Goal: Navigation & Orientation: Find specific page/section

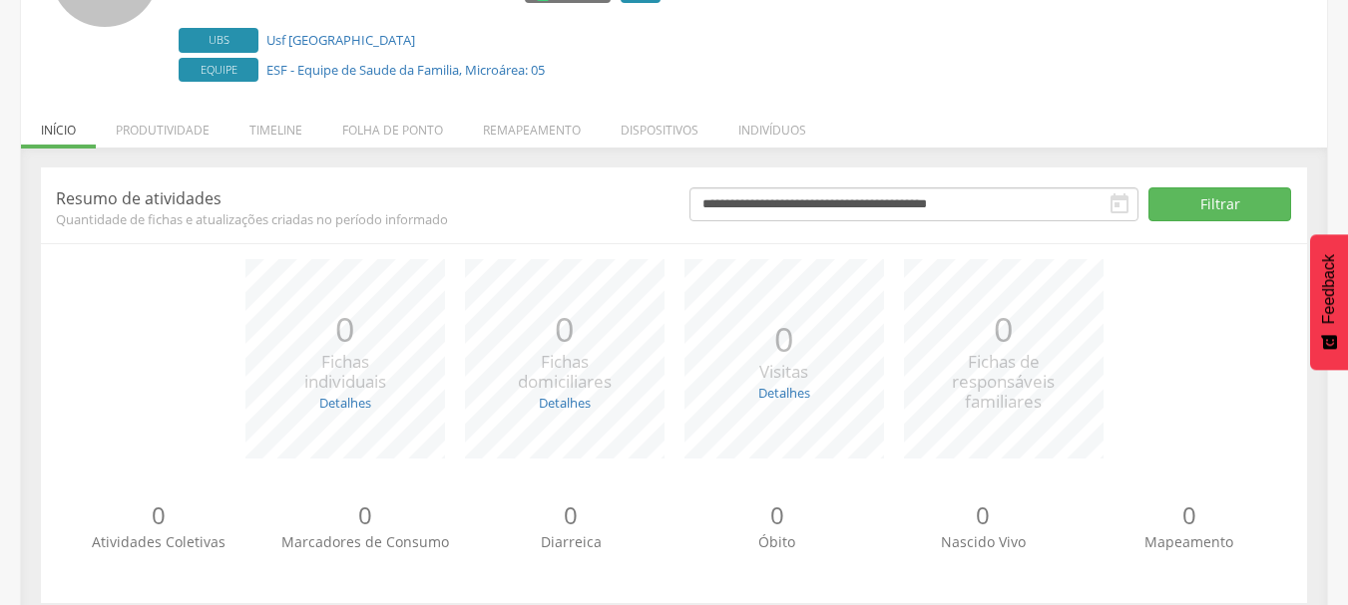
scroll to position [244, 0]
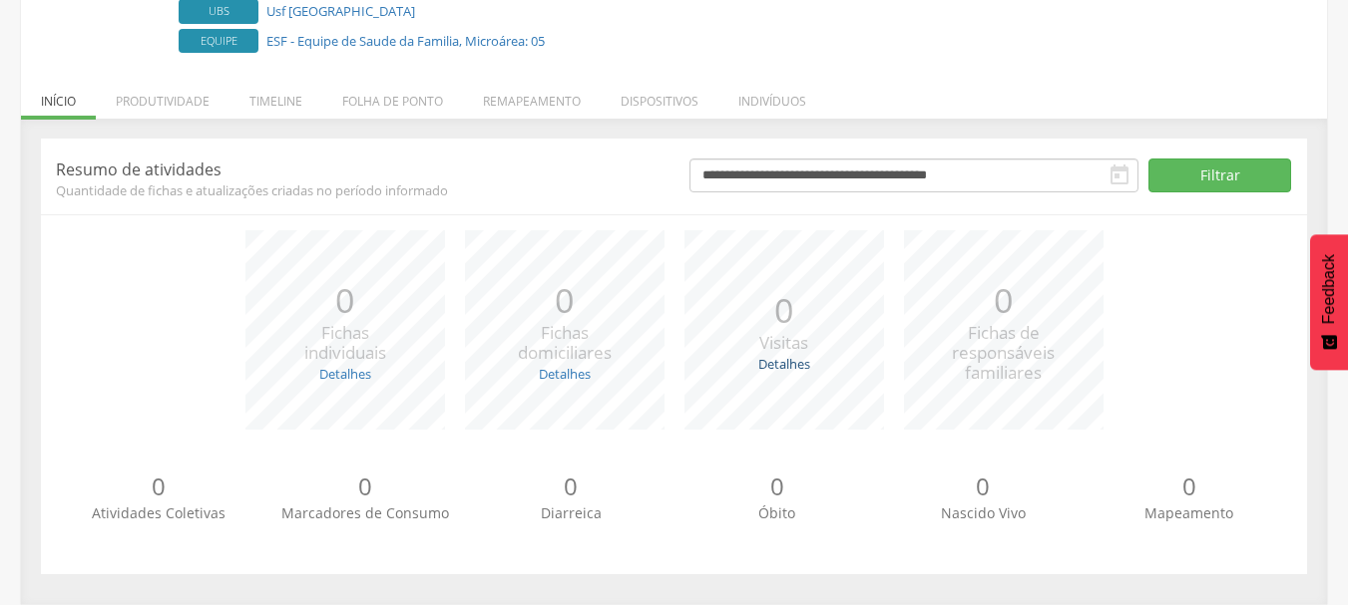
click at [782, 363] on link "Detalhes" at bounding box center [784, 364] width 52 height 18
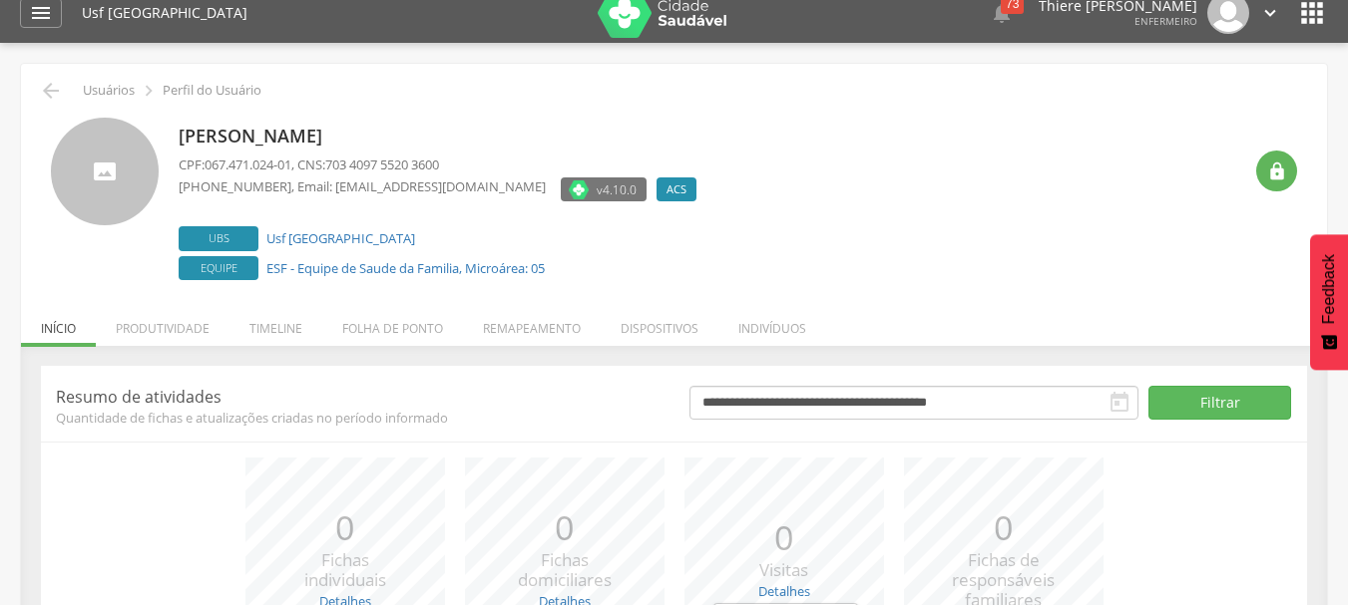
scroll to position [0, 0]
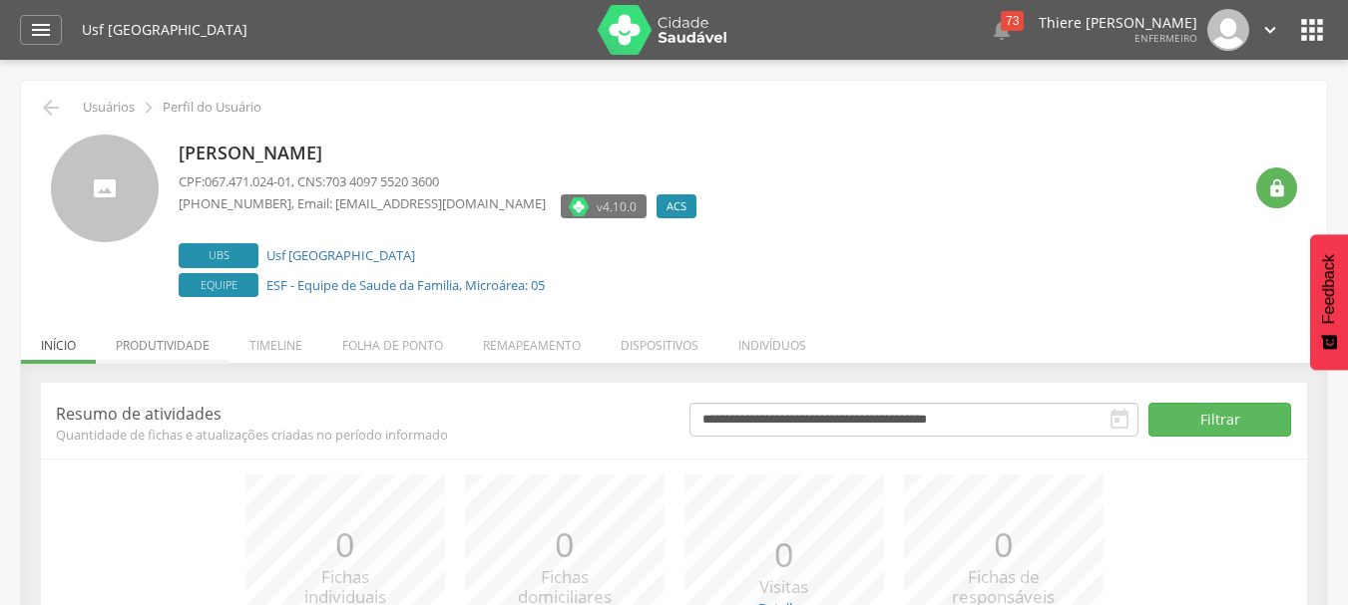
click at [164, 356] on li "Produtividade" at bounding box center [163, 340] width 134 height 47
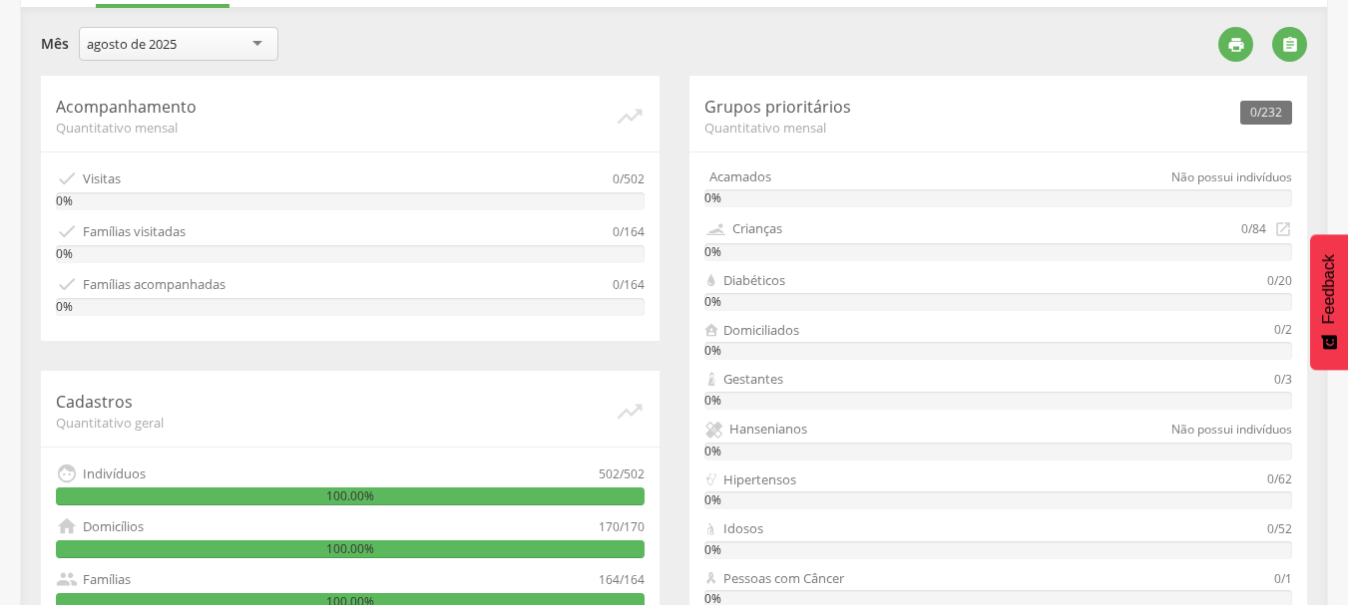
scroll to position [98, 0]
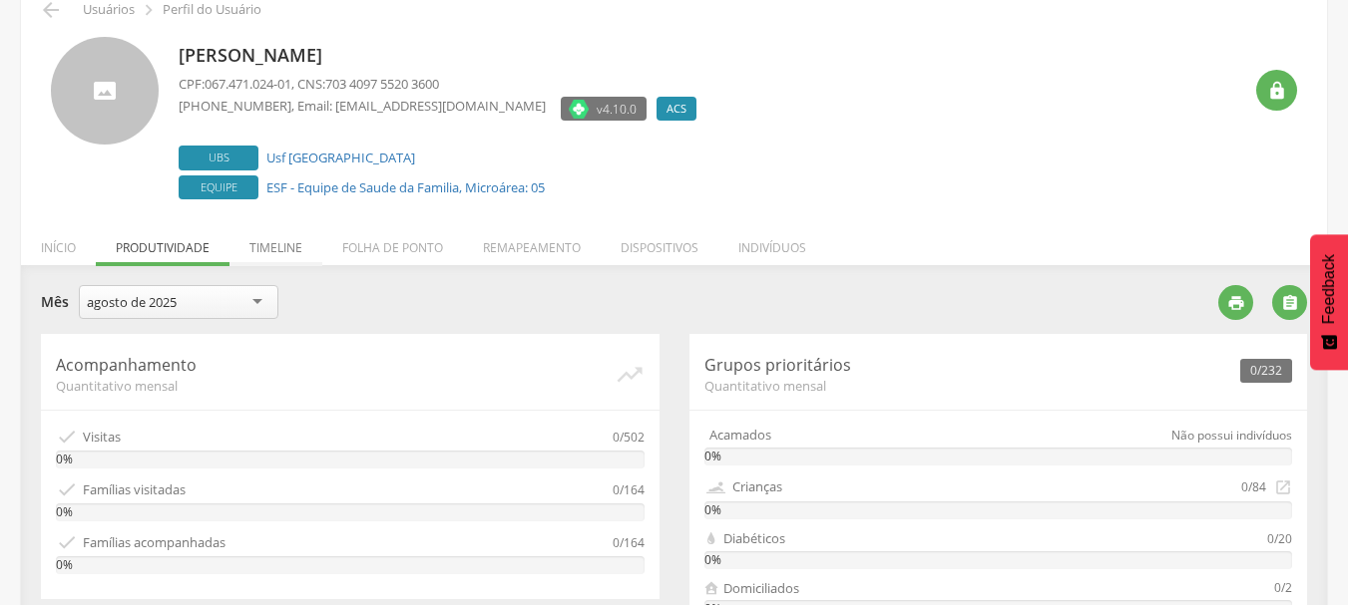
click at [251, 250] on li "Timeline" at bounding box center [275, 242] width 93 height 47
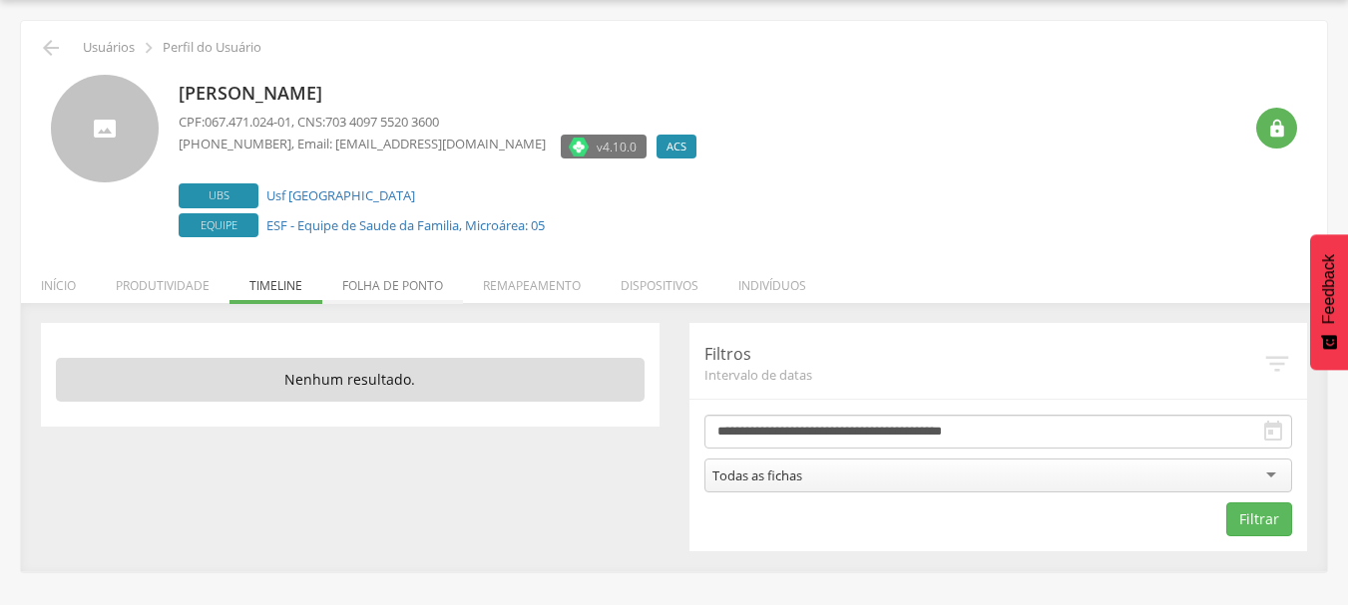
click at [439, 291] on li "Folha de ponto" at bounding box center [392, 280] width 141 height 47
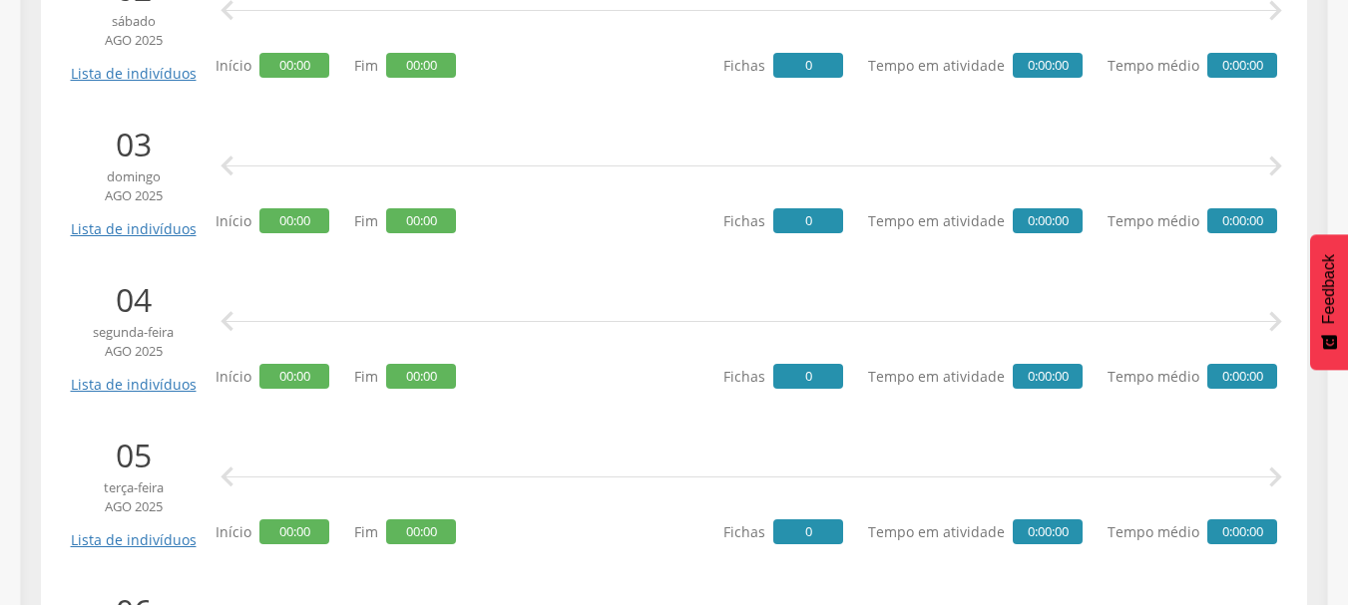
scroll to position [197, 0]
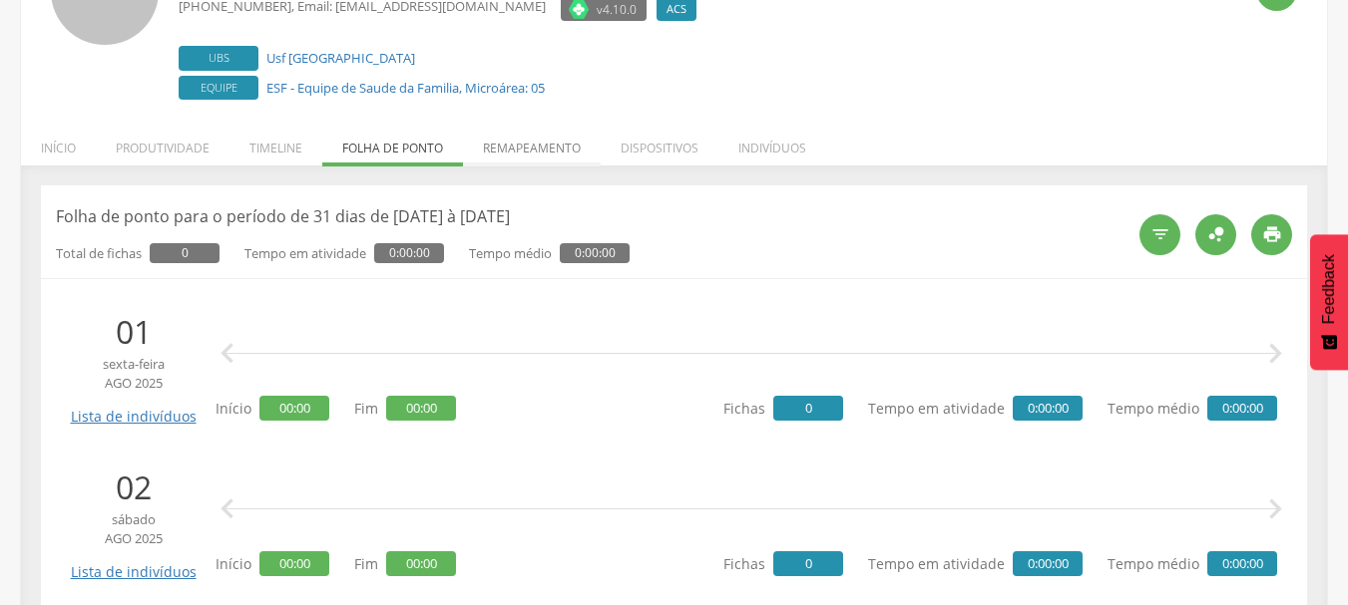
click at [544, 153] on li "Remapeamento" at bounding box center [532, 143] width 138 height 47
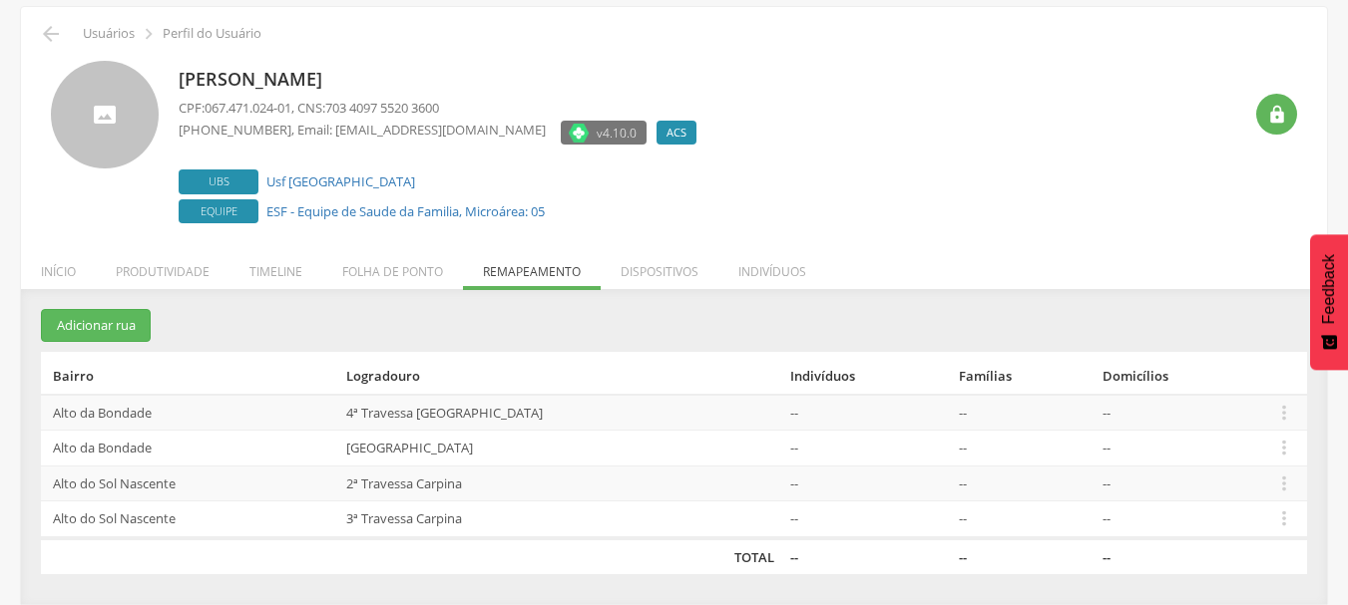
scroll to position [74, 0]
click at [651, 274] on li "Dispositivos" at bounding box center [659, 266] width 118 height 47
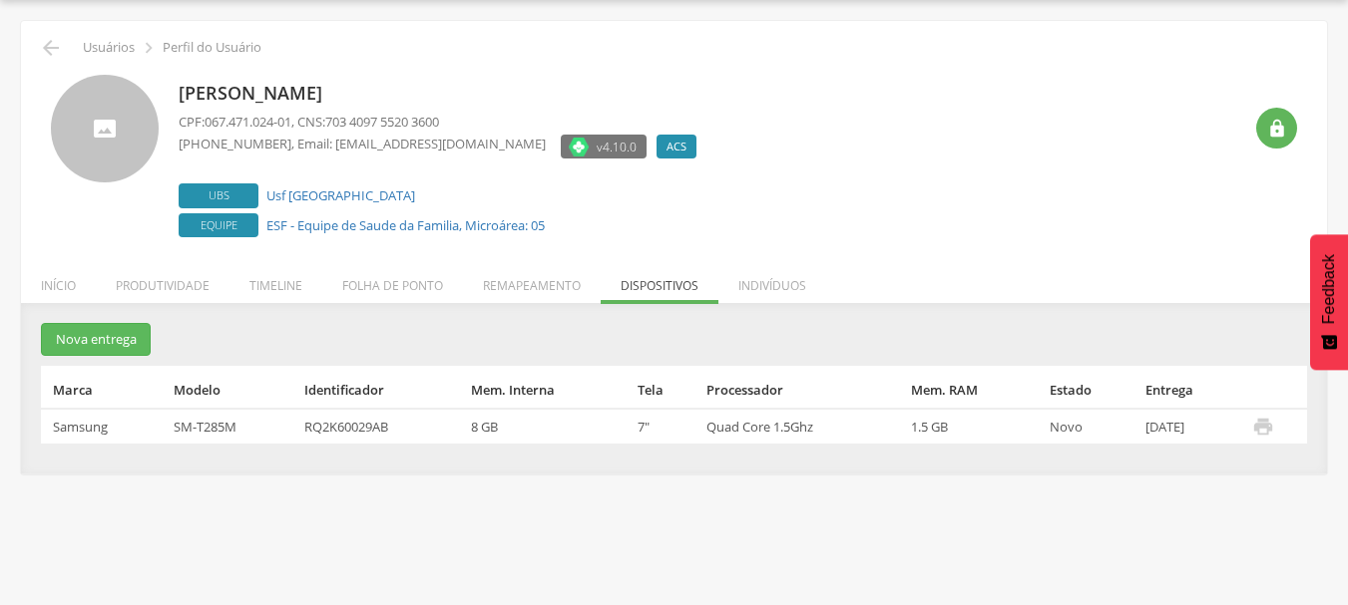
click at [732, 290] on li "Indivíduos" at bounding box center [772, 280] width 108 height 47
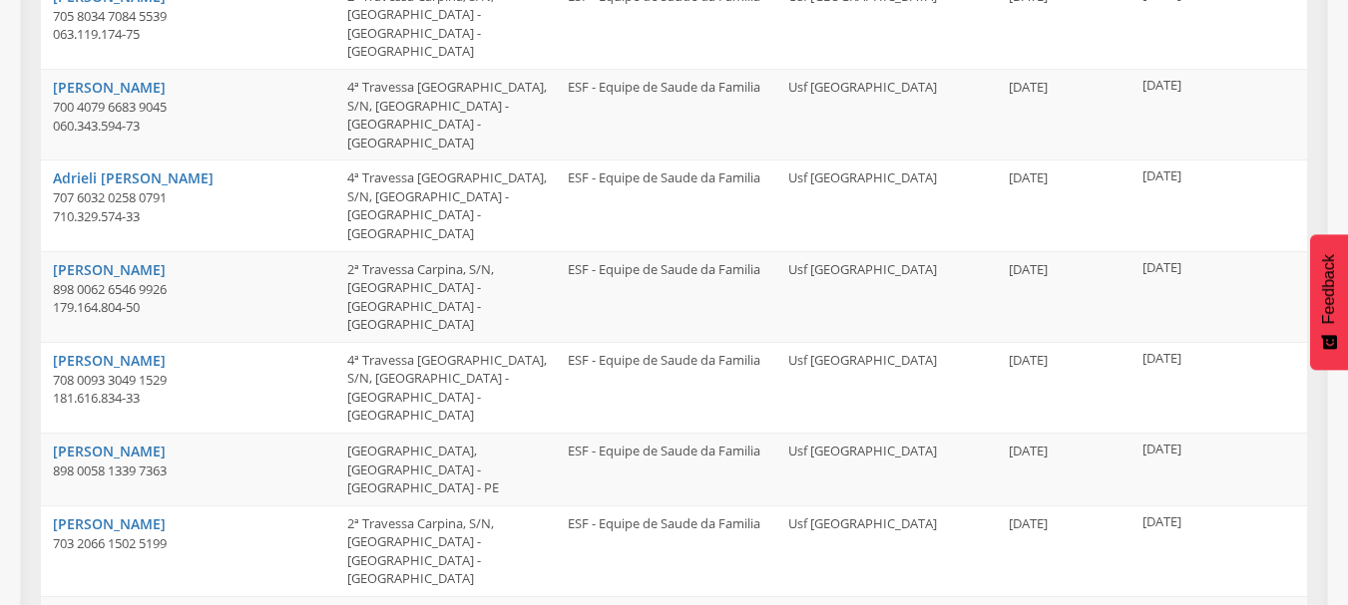
scroll to position [634, 0]
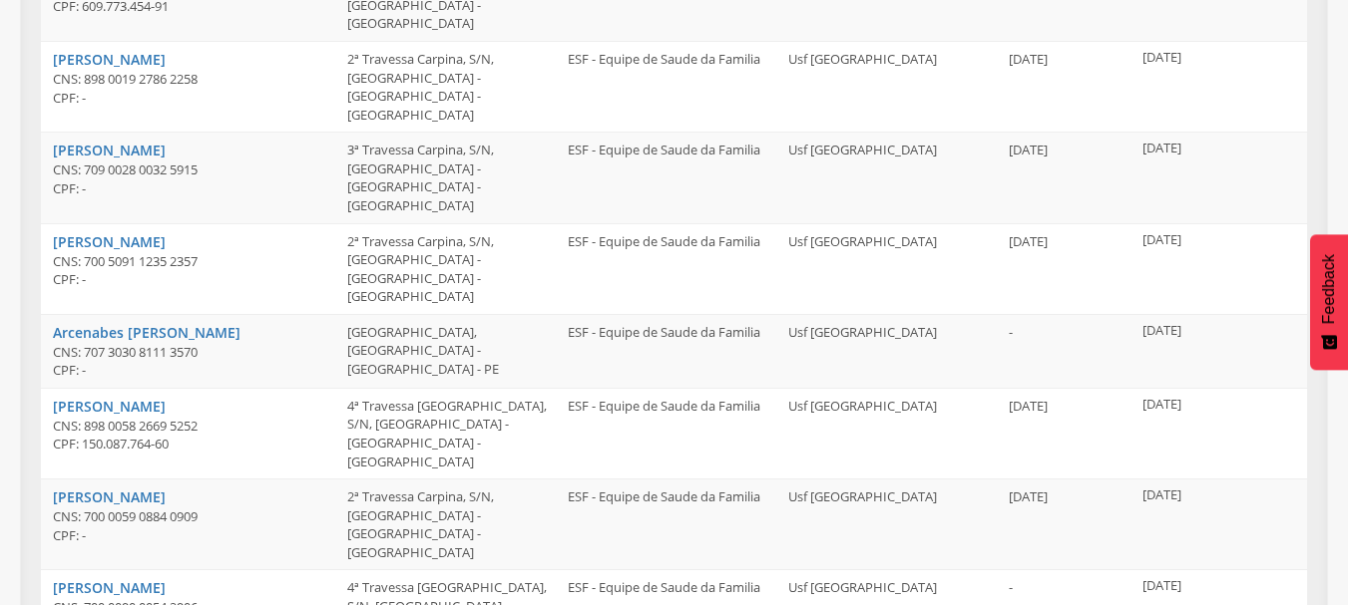
scroll to position [690, 0]
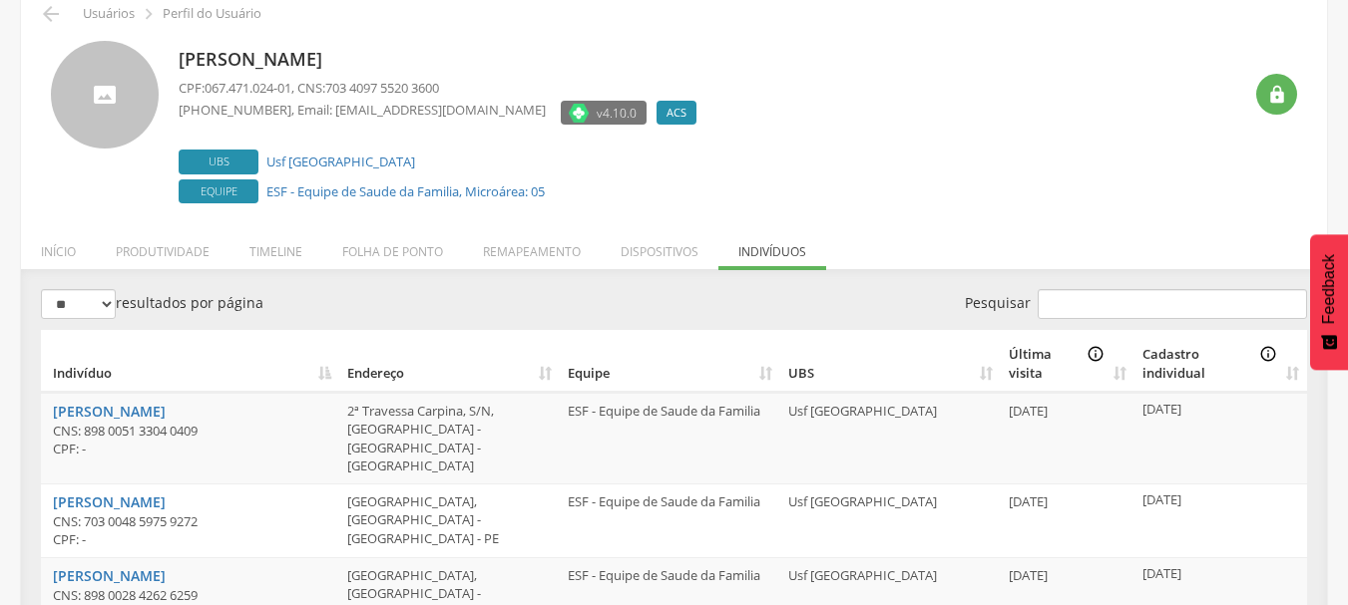
scroll to position [0, 0]
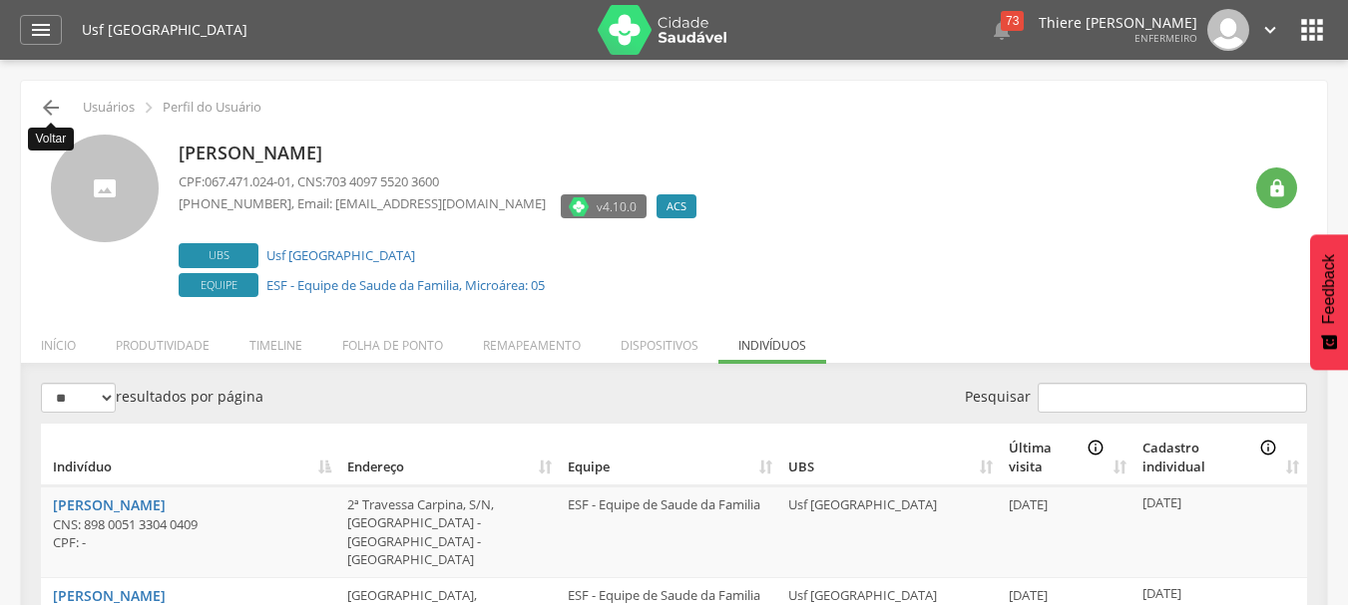
click at [47, 106] on icon "" at bounding box center [51, 108] width 24 height 24
